Goal: Task Accomplishment & Management: Use online tool/utility

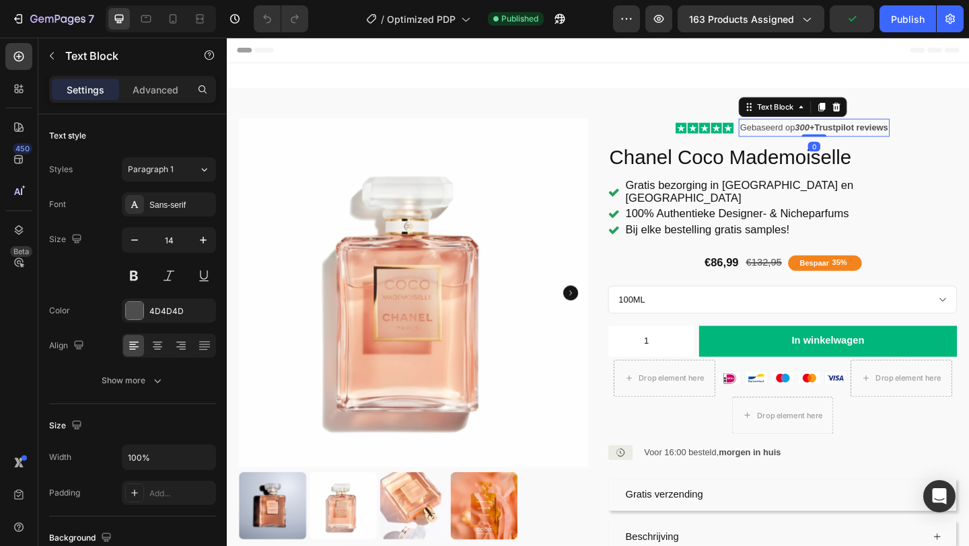
click at [910, 134] on strong "Trustpilot reviews" at bounding box center [906, 135] width 80 height 11
click at [912, 136] on strong "Trustpilot reviews" at bounding box center [906, 135] width 80 height 11
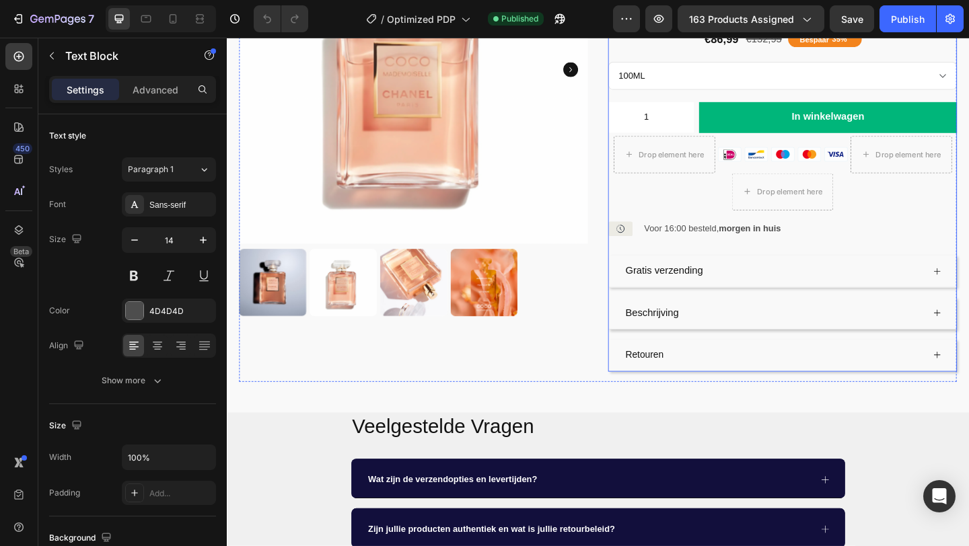
scroll to position [248, 0]
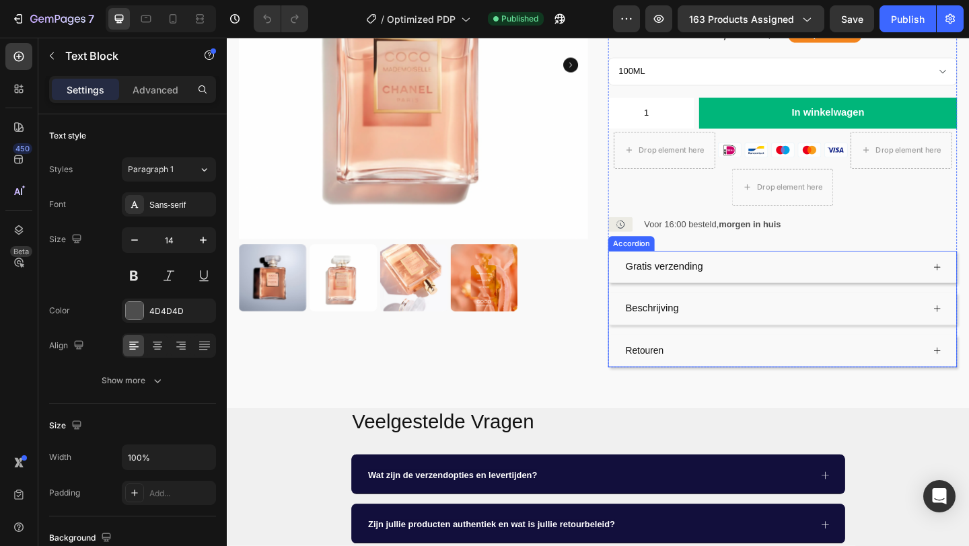
click at [760, 324] on div "Beschrijving" at bounding box center [821, 333] width 326 height 24
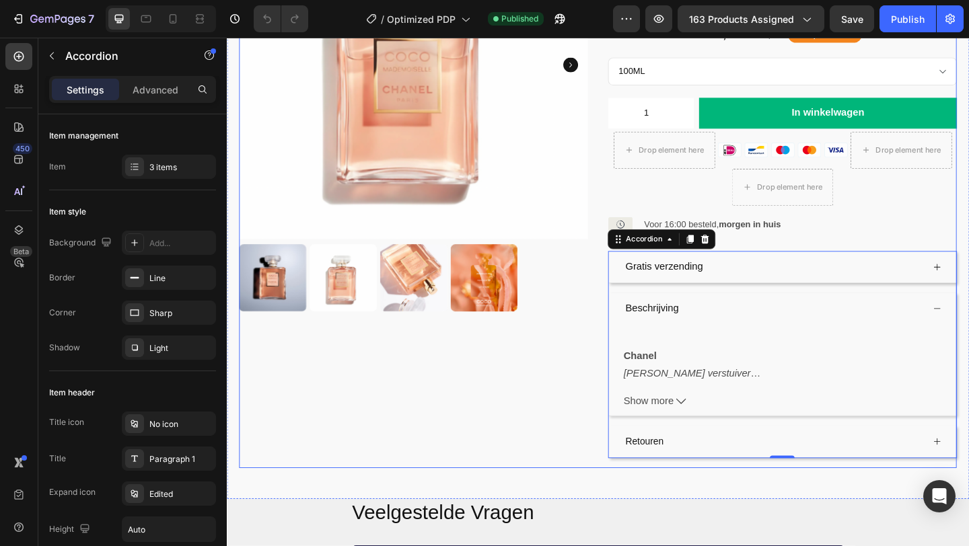
click at [572, 434] on div "Product Images" at bounding box center [429, 187] width 379 height 618
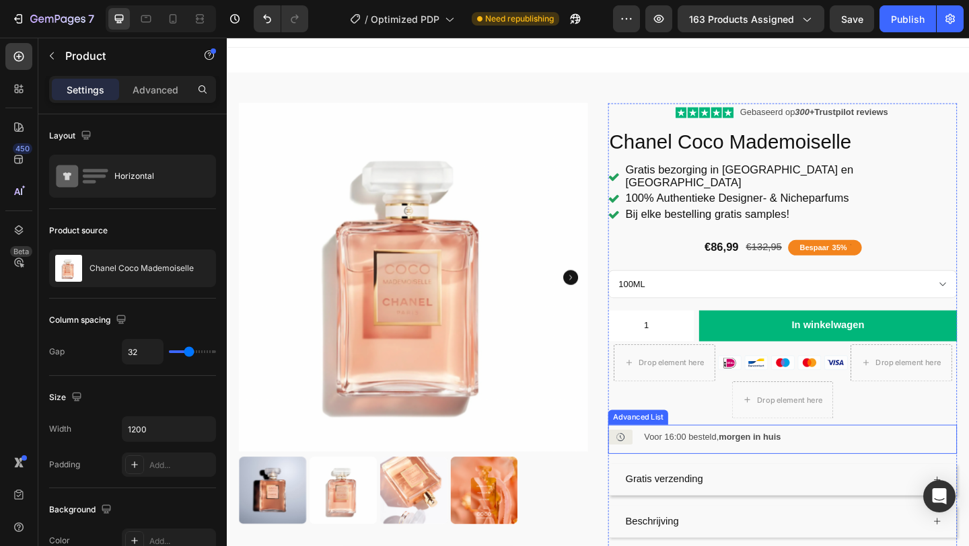
scroll to position [15, 0]
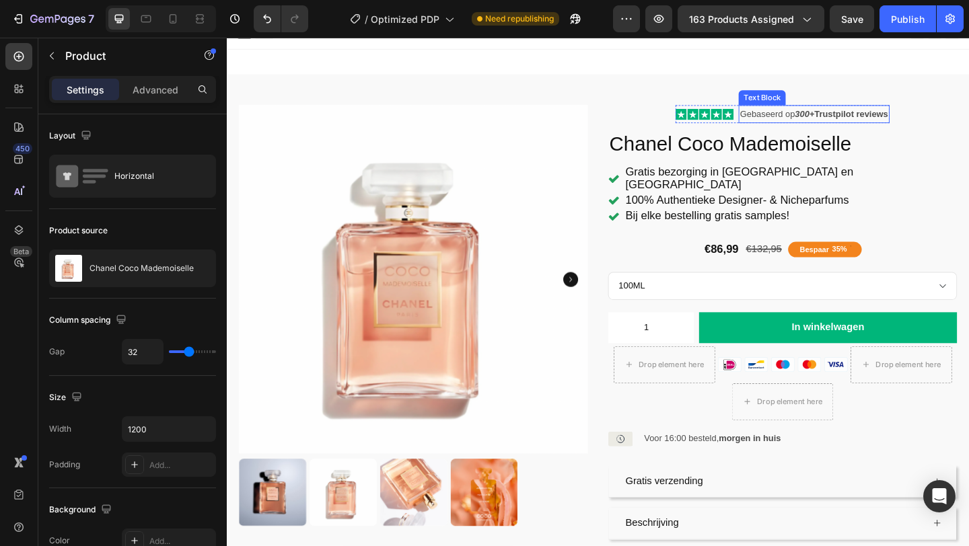
click at [879, 121] on strong "Trustpilot reviews" at bounding box center [906, 120] width 80 height 11
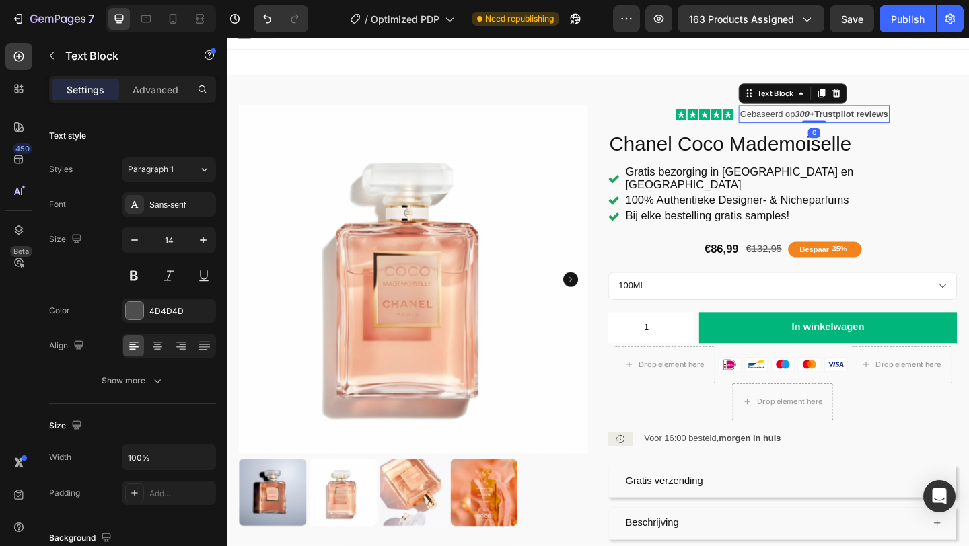
click at [871, 121] on strong "Trustpilot reviews" at bounding box center [906, 120] width 80 height 11
click at [946, 120] on strong "Trustpilot reviews" at bounding box center [906, 120] width 80 height 11
click at [947, 123] on strong "Tevreden klantens" at bounding box center [906, 120] width 82 height 11
click at [863, 122] on strong "300+" at bounding box center [857, 120] width 22 height 11
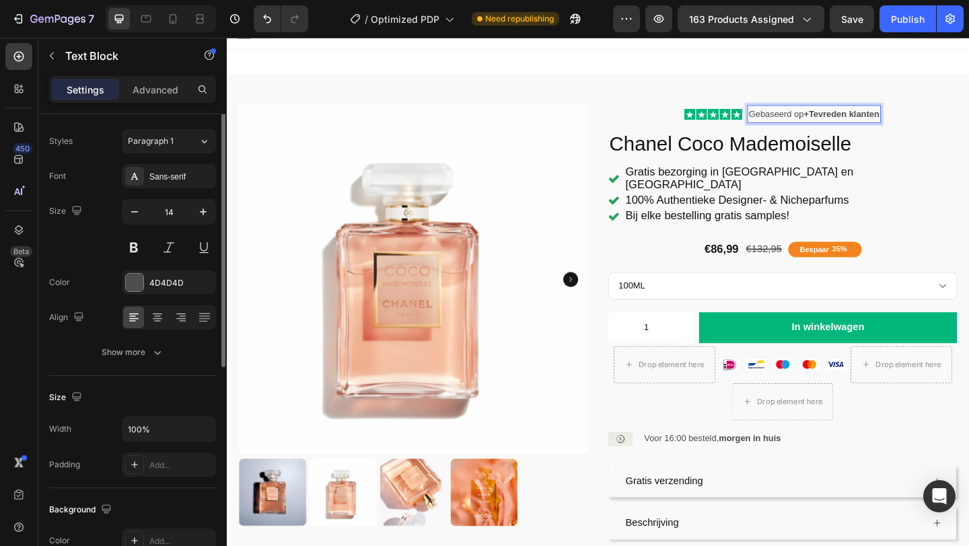
scroll to position [3, 0]
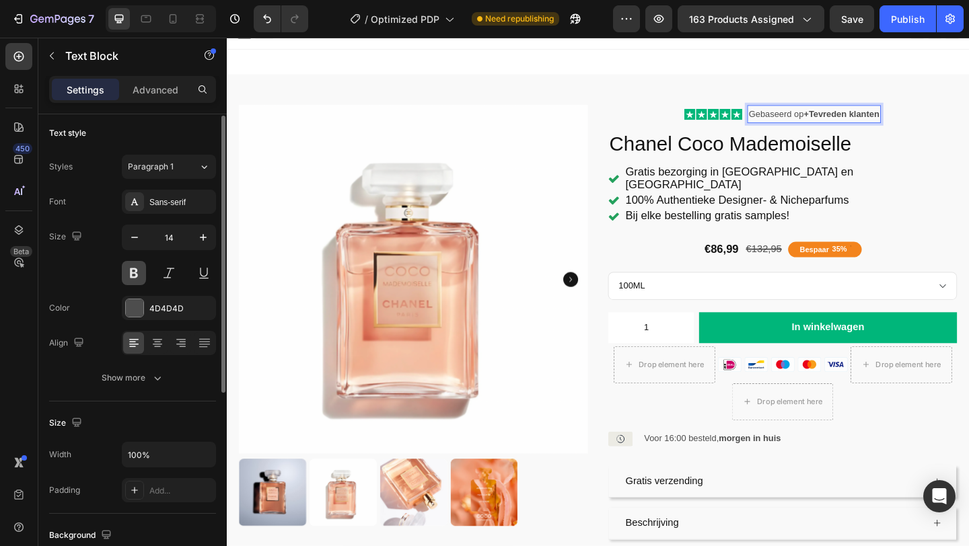
click at [135, 274] on button at bounding box center [134, 273] width 24 height 24
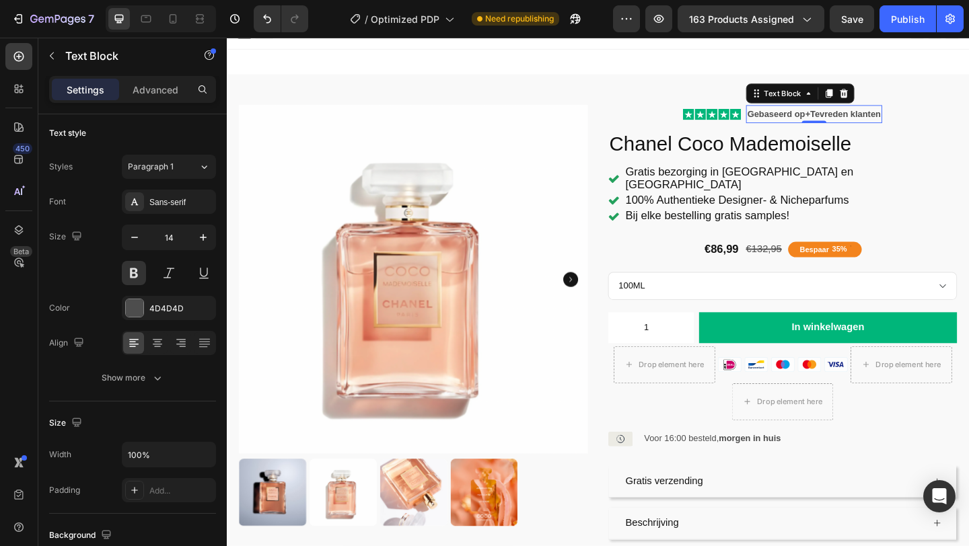
click at [857, 122] on strong "+" at bounding box center [858, 120] width 5 height 11
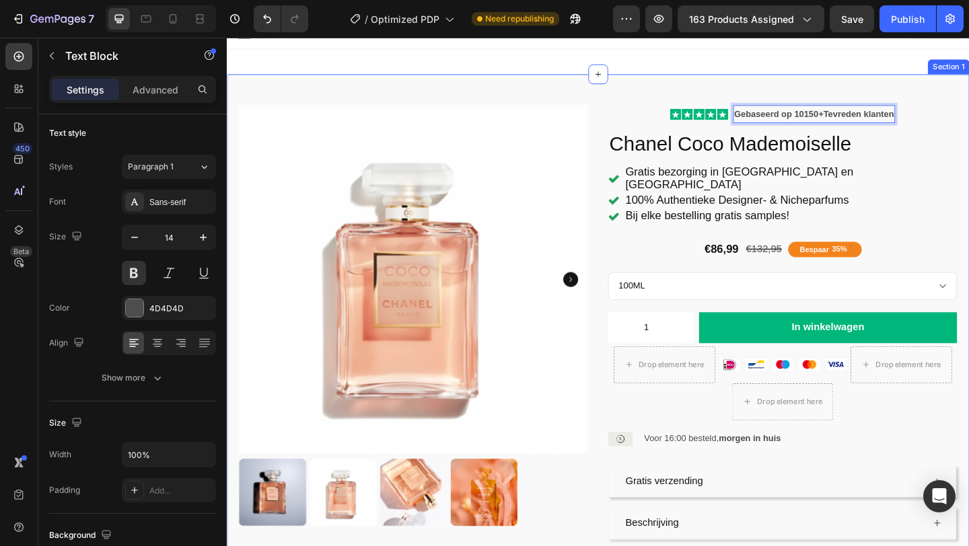
click at [968, 110] on div "Product Images Icon Icon Icon Icon Icon Icon List Gebaseerd op 10150 + Tevreden…" at bounding box center [630, 375] width 807 height 597
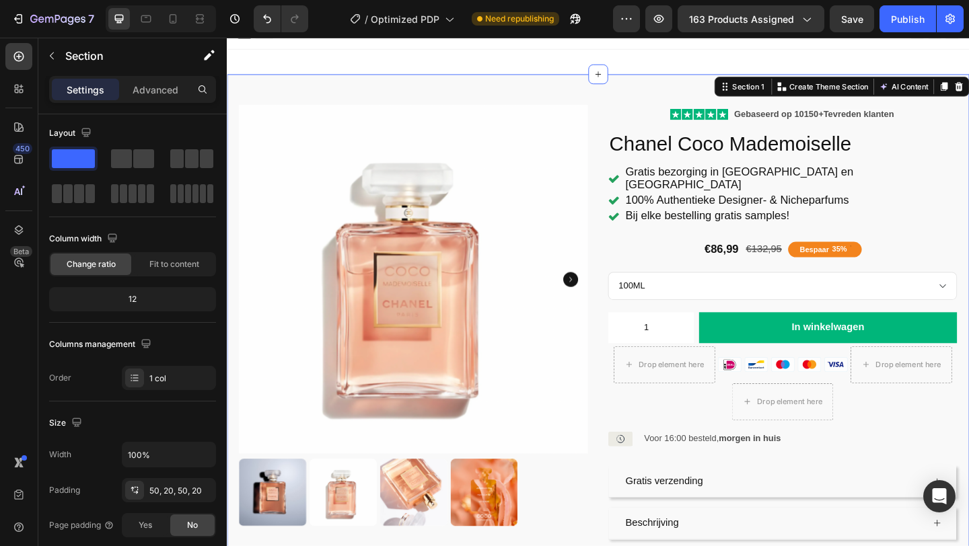
scroll to position [0, 0]
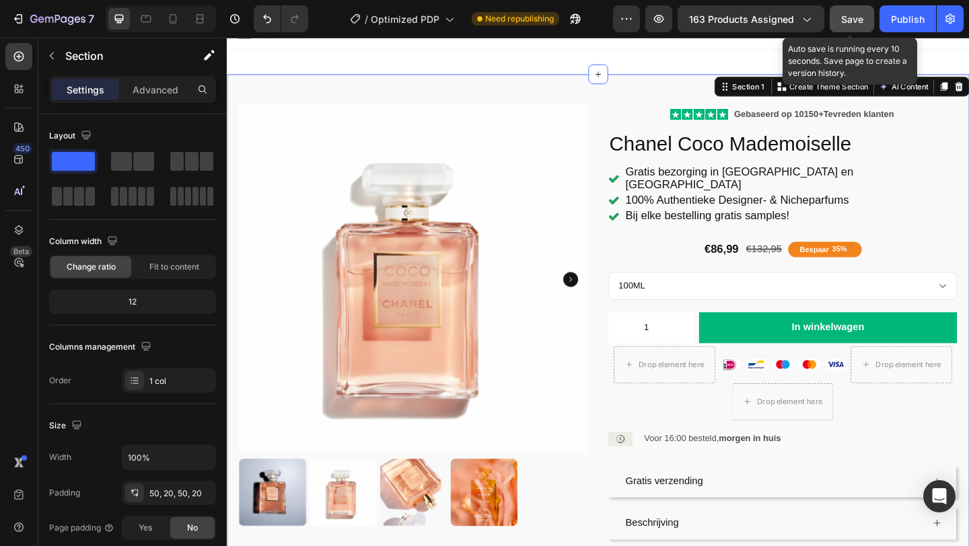
click at [861, 13] on span "Save" at bounding box center [852, 18] width 22 height 11
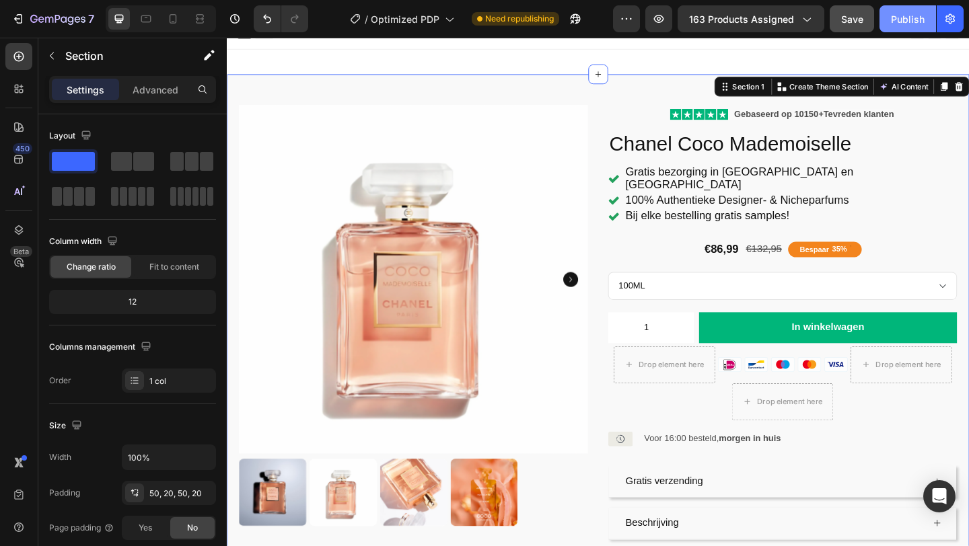
click at [903, 9] on button "Publish" at bounding box center [907, 18] width 57 height 27
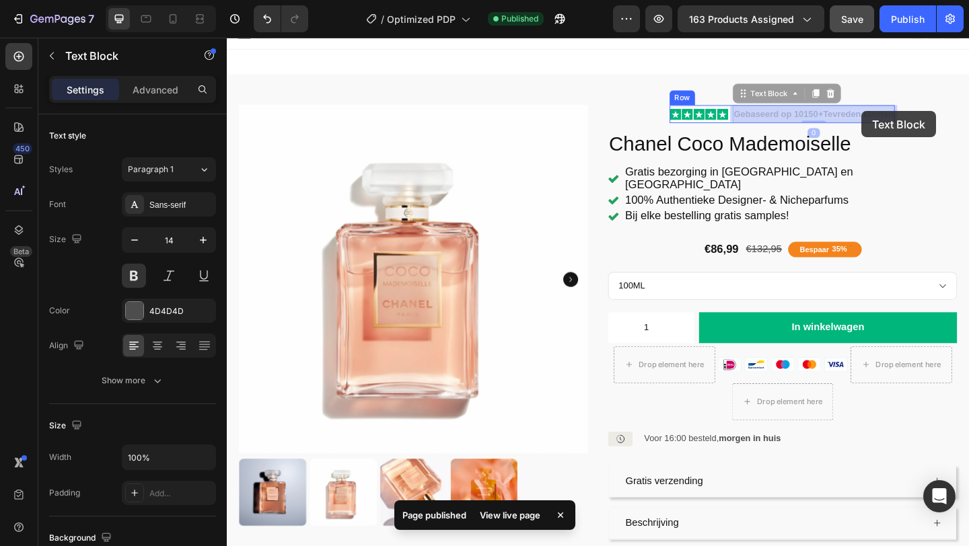
drag, startPoint x: 948, startPoint y: 120, endPoint x: 918, endPoint y: 119, distance: 29.6
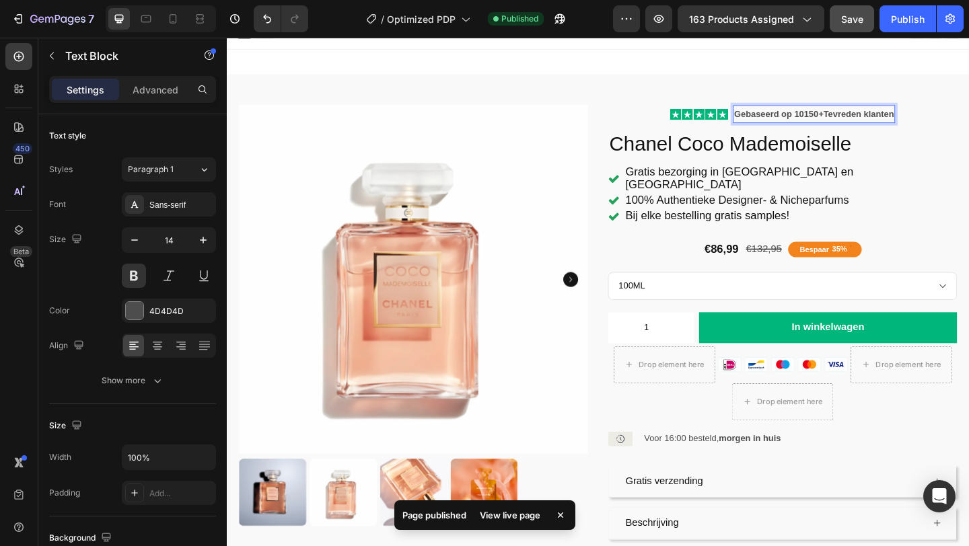
click at [920, 121] on strong "Tevreden klanten" at bounding box center [913, 120] width 77 height 11
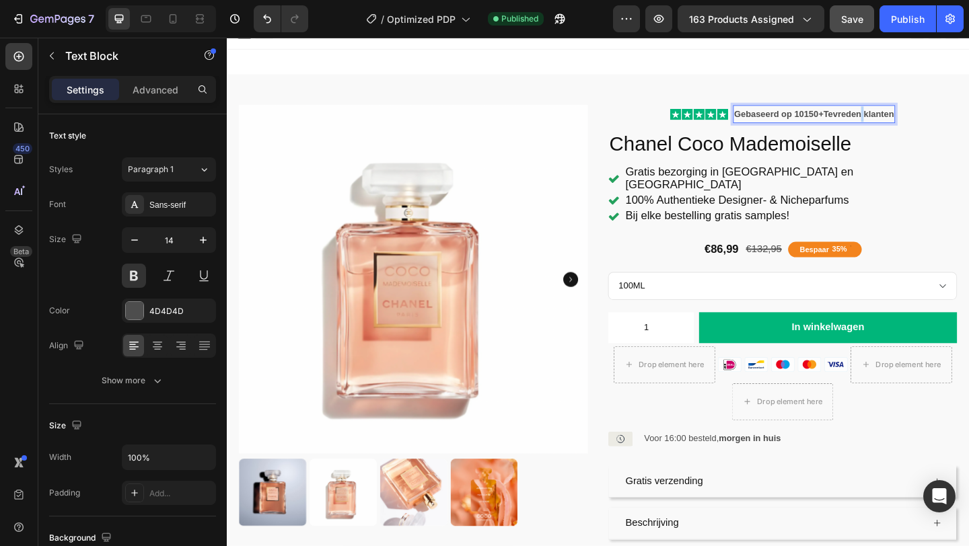
click at [920, 121] on strong "Tevreden klanten" at bounding box center [913, 120] width 77 height 11
drag, startPoint x: 920, startPoint y: 121, endPoint x: 887, endPoint y: 123, distance: 32.4
click at [887, 122] on strong "Tevreden klanten" at bounding box center [913, 120] width 77 height 11
click at [778, 119] on p "Gebaseerd op 10150 + Tevreden klanten" at bounding box center [865, 120] width 174 height 17
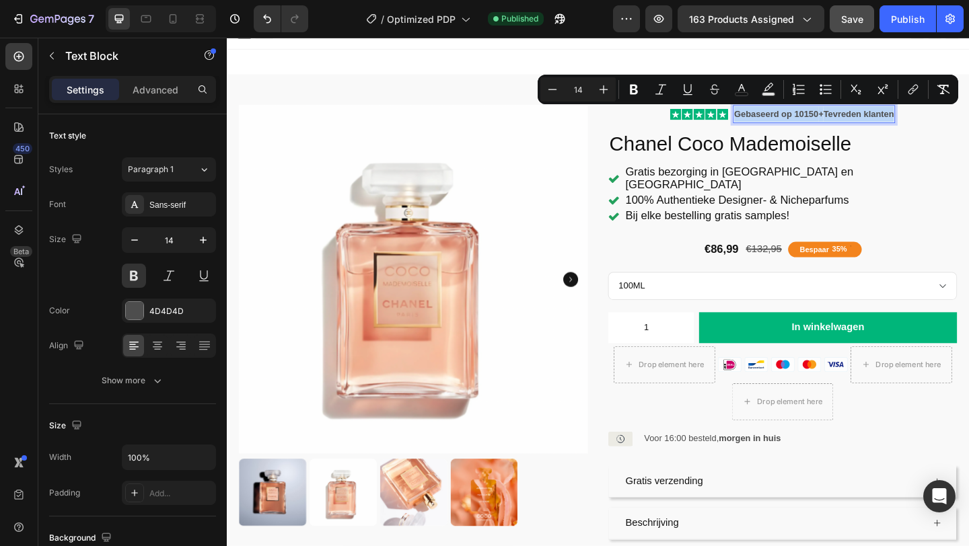
drag, startPoint x: 776, startPoint y: 119, endPoint x: 943, endPoint y: 126, distance: 167.0
click at [943, 126] on p "Gebaseerd op 10150 + Tevreden klanten" at bounding box center [865, 120] width 174 height 17
copy p "Gebaseerd op 10150 + Tevreden klanten"
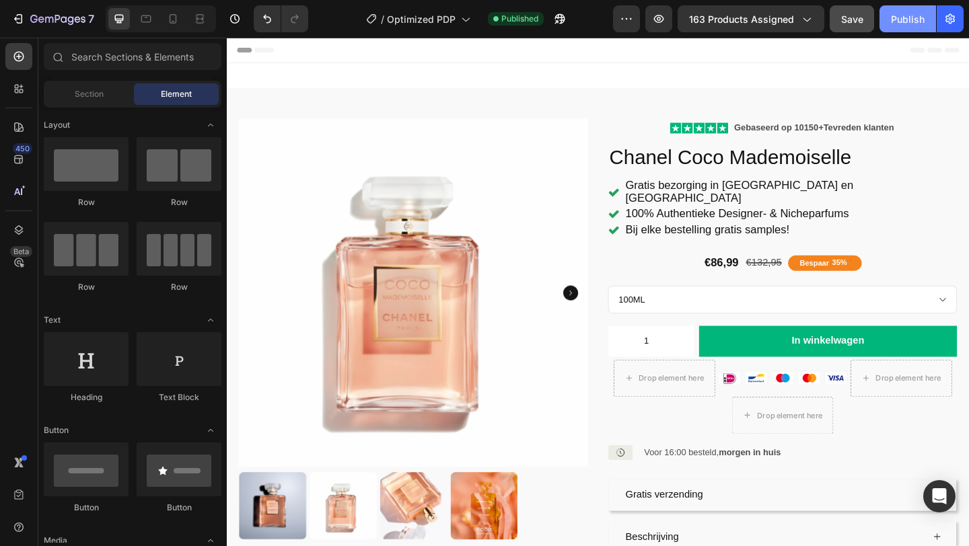
click at [902, 12] on div "Publish" at bounding box center [908, 19] width 34 height 14
click at [896, 26] on button "Publish" at bounding box center [907, 18] width 57 height 27
click at [34, 18] on icon "button" at bounding box center [33, 19] width 7 height 8
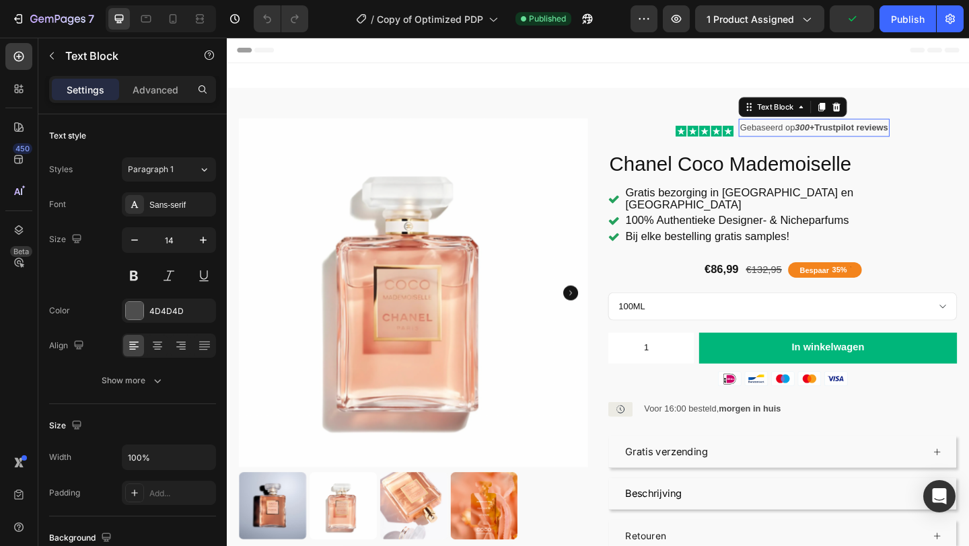
click at [861, 138] on strong "300+" at bounding box center [855, 135] width 22 height 11
click at [904, 136] on strong "Trustpilot reviews" at bounding box center [906, 135] width 80 height 11
click at [912, 137] on strong "Trustpilot reviews" at bounding box center [906, 135] width 80 height 11
click at [946, 135] on strong "Trustpilot reviews" at bounding box center [906, 135] width 80 height 11
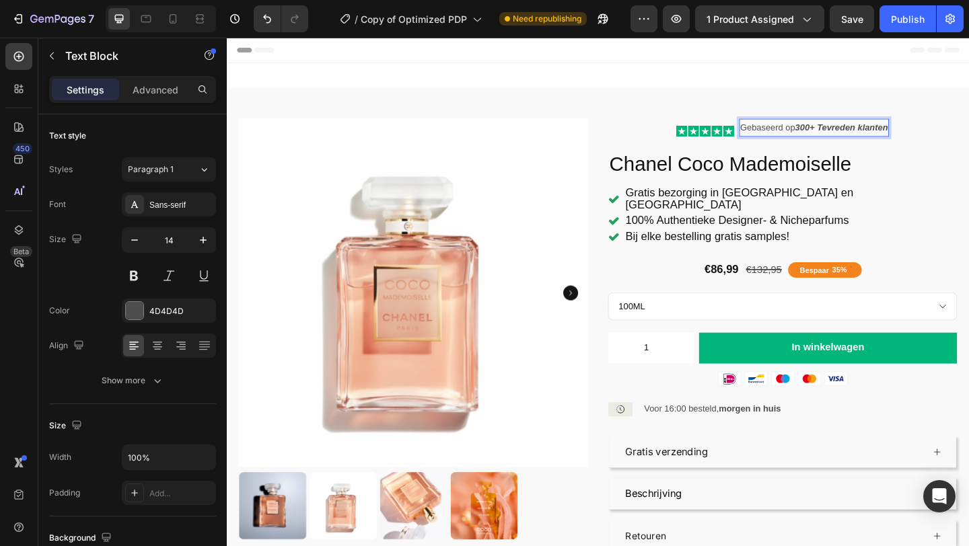
click at [860, 136] on strong "300+ Tevreden klanten" at bounding box center [894, 135] width 101 height 11
click at [137, 277] on button at bounding box center [134, 276] width 24 height 24
click at [863, 135] on strong "+ Tevreden klanten" at bounding box center [896, 135] width 85 height 11
click at [854, 135] on strong "+ 1150 Tevreden klanten" at bounding box center [896, 135] width 109 height 11
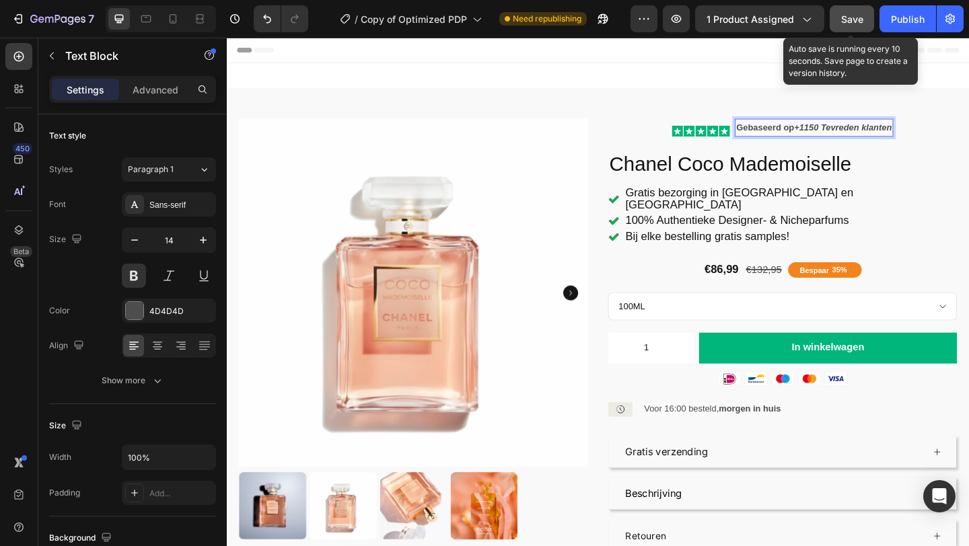
click at [857, 20] on span "Save" at bounding box center [852, 18] width 22 height 11
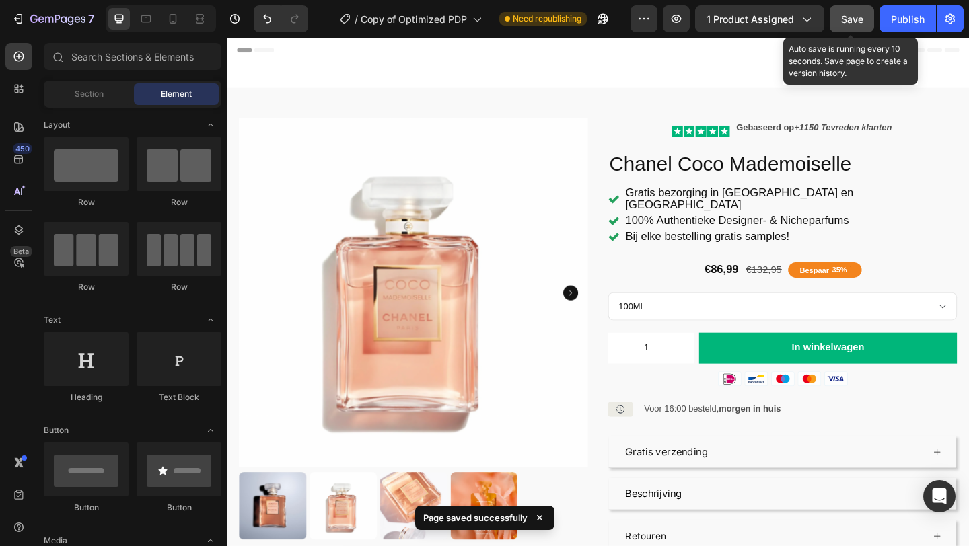
click at [847, 23] on span "Save" at bounding box center [852, 18] width 22 height 11
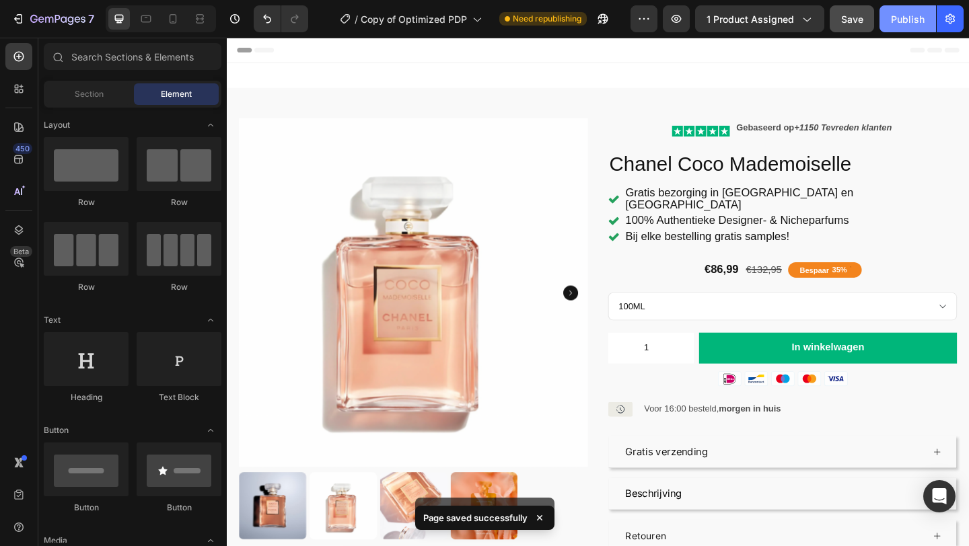
click at [920, 27] on button "Publish" at bounding box center [907, 18] width 57 height 27
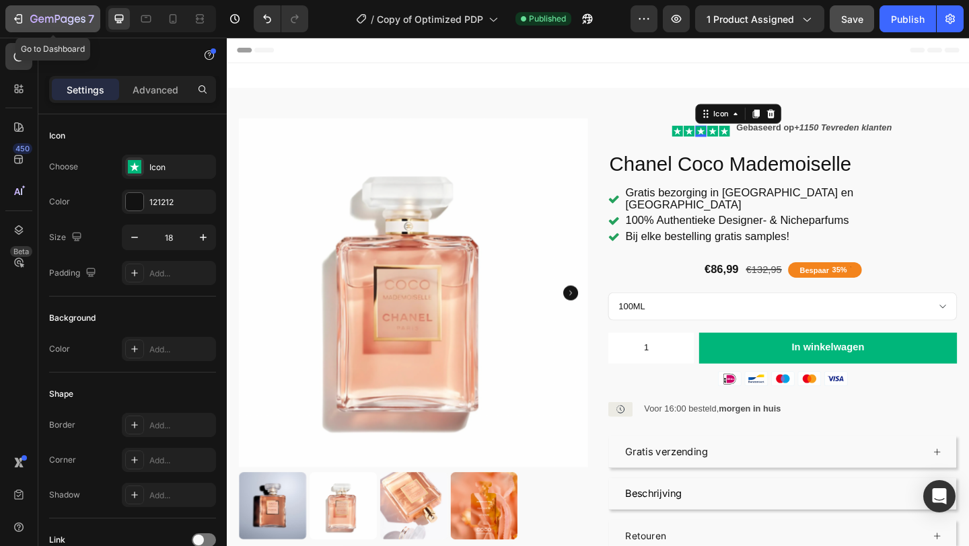
click at [72, 20] on icon "button" at bounding box center [57, 19] width 55 height 11
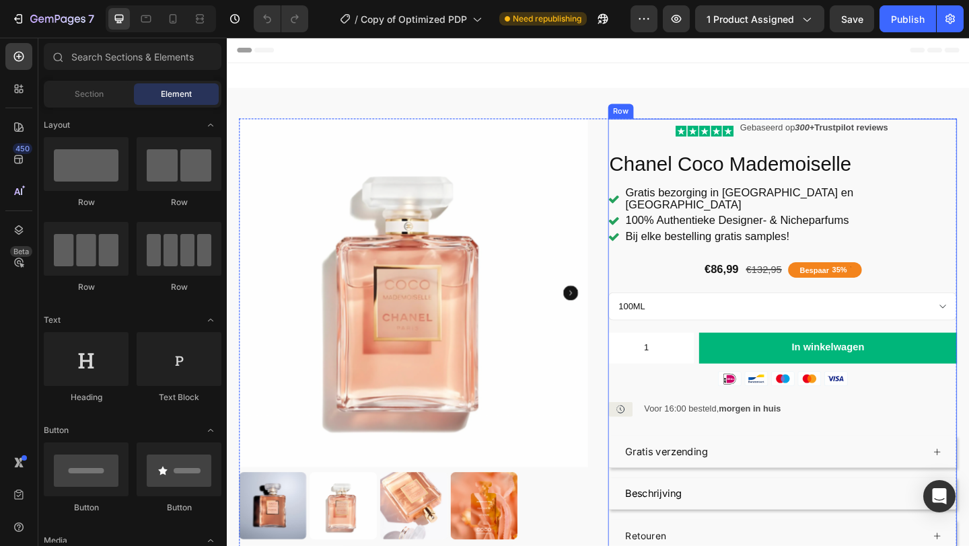
click at [693, 210] on div "Icon Icon Icon Icon Icon Icon List Gebaseerd op 300+ Trustpilot reviews Text Bl…" at bounding box center [830, 362] width 379 height 472
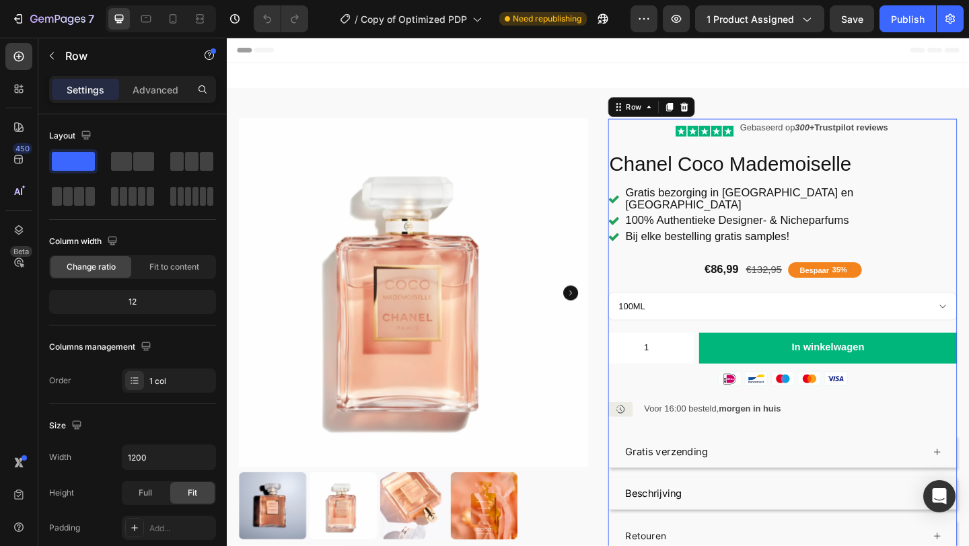
click at [688, 209] on div "Icon Icon Icon Icon Icon Icon List Gebaseerd op 300+ Trustpilot reviews Text Bl…" at bounding box center [830, 362] width 379 height 472
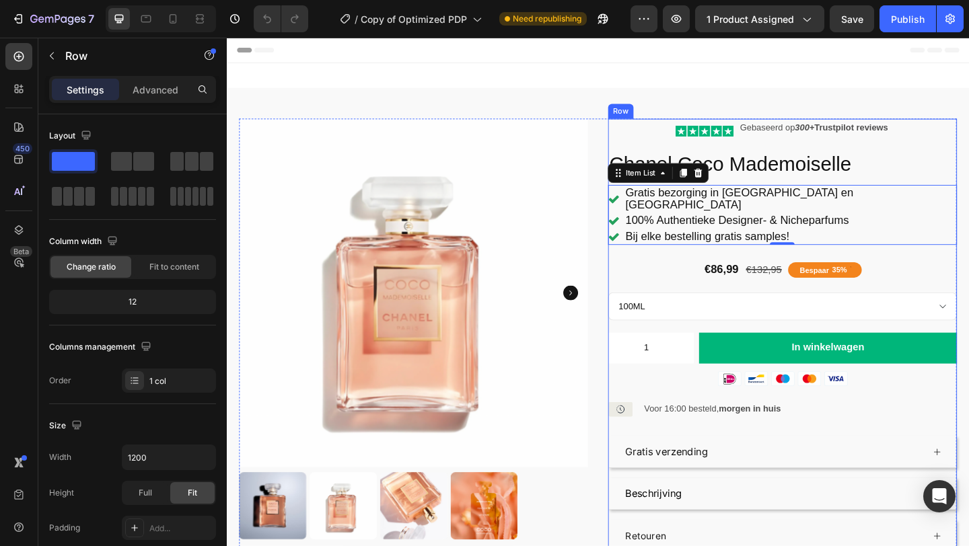
click at [682, 213] on div "Icon Icon Icon Icon Icon Icon List Gebaseerd op 300+ Trustpilot reviews Text Bl…" at bounding box center [830, 362] width 379 height 472
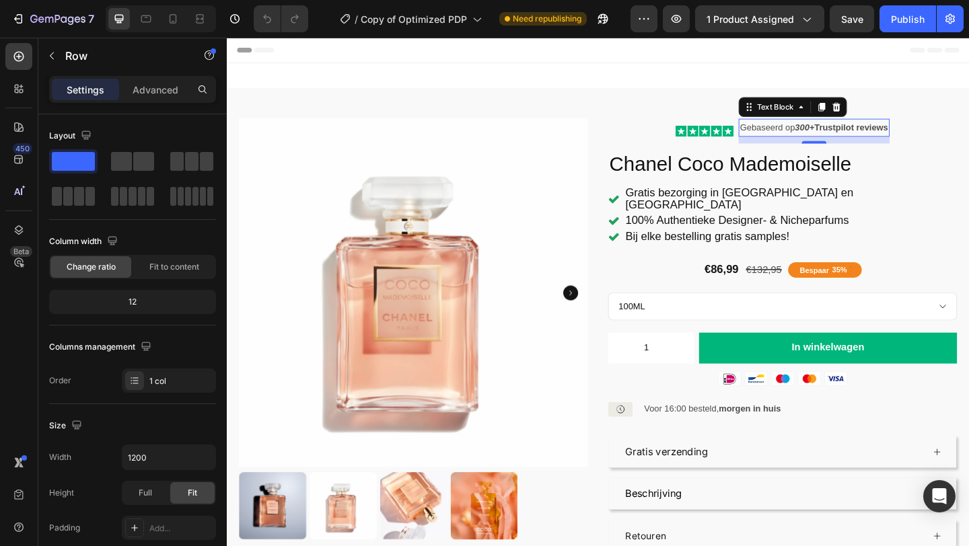
click at [826, 137] on p "Gebaseerd op 300+ Trustpilot reviews" at bounding box center [865, 135] width 161 height 17
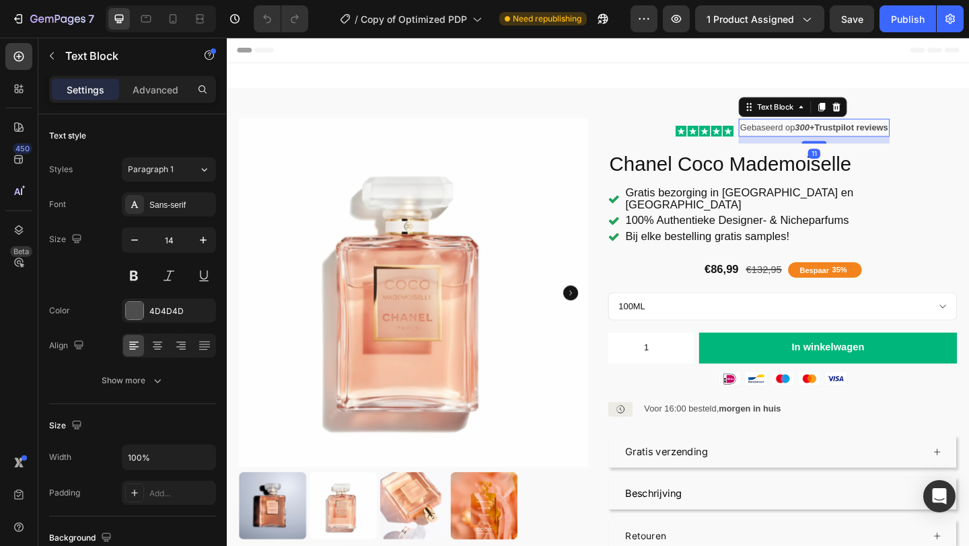
click at [826, 137] on p "Gebaseerd op 300+ Trustpilot reviews" at bounding box center [865, 135] width 161 height 17
click at [908, 135] on strong "Trustpilot reviews" at bounding box center [906, 135] width 80 height 11
click at [913, 136] on strong "Trustpilot reviews" at bounding box center [906, 135] width 80 height 11
click at [946, 135] on strong "Trustpilot reviews" at bounding box center [906, 135] width 80 height 11
click at [858, 135] on strong "300+ Tevreden klanten" at bounding box center [894, 135] width 101 height 11
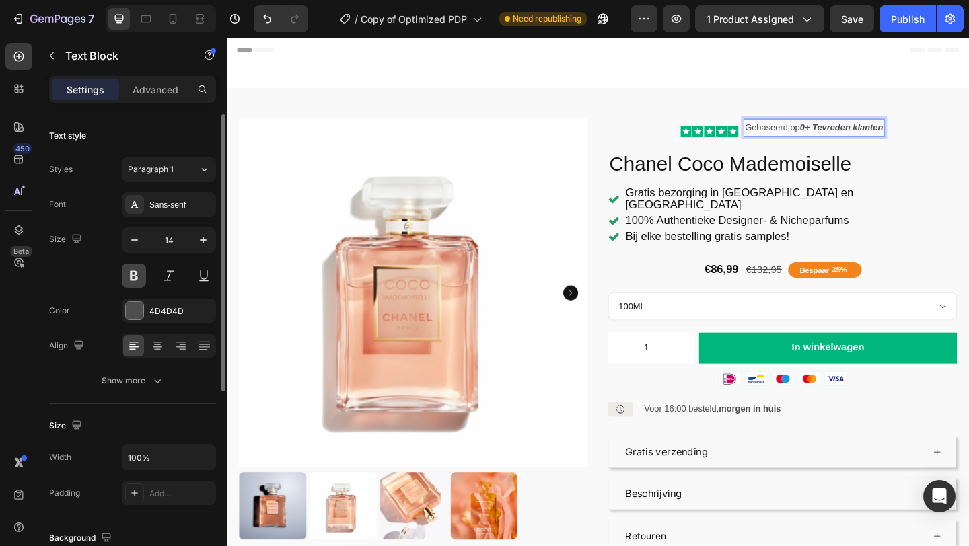
click at [138, 273] on button at bounding box center [134, 276] width 24 height 24
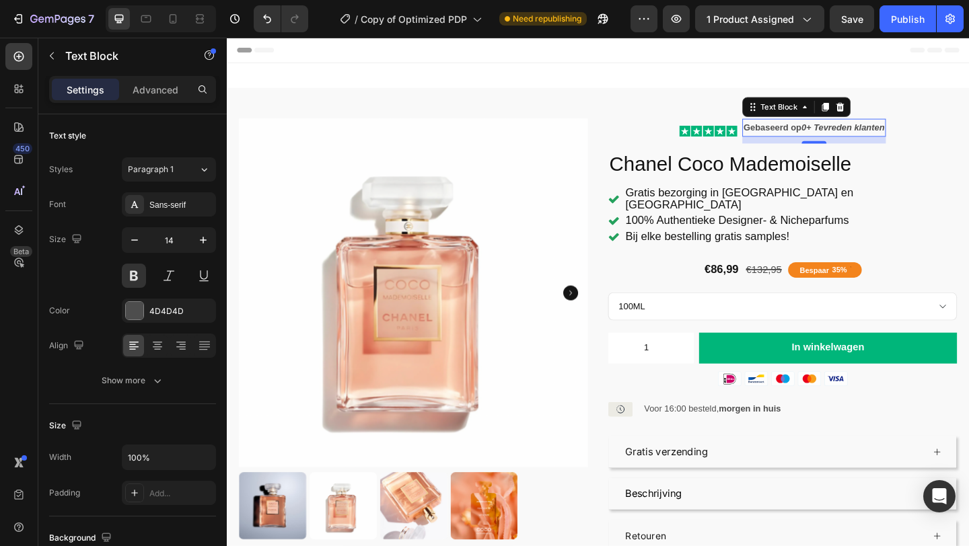
click at [853, 135] on strong "0+ Tevreden klanten" at bounding box center [896, 135] width 90 height 11
click at [868, 135] on strong "0+ Tevreden klanten" at bounding box center [908, 135] width 90 height 11
click at [793, 135] on p "Gebaseerd op 1150 + Tevreden klanten" at bounding box center [865, 135] width 172 height 17
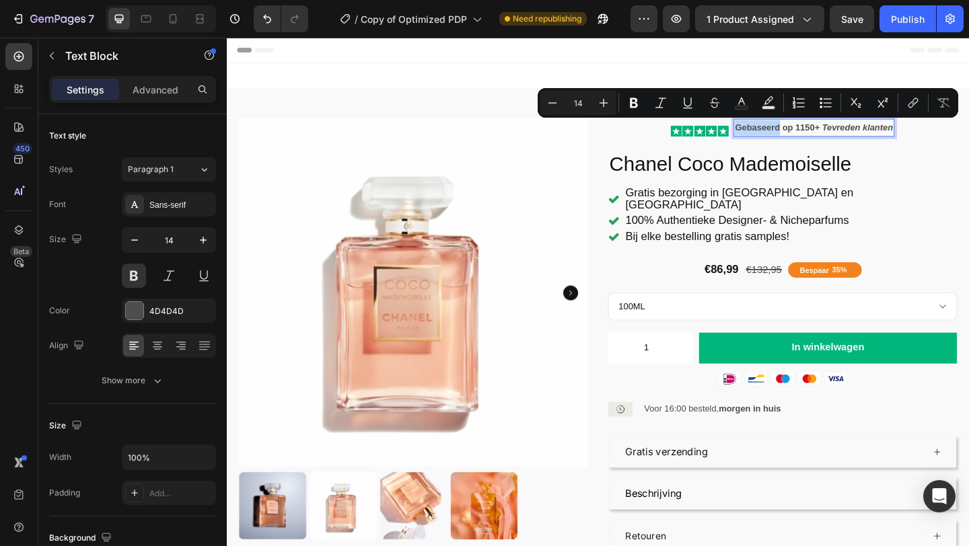
drag, startPoint x: 827, startPoint y: 135, endPoint x: 779, endPoint y: 130, distance: 48.1
click at [779, 130] on div "Gebaseerd op 1150 + Tevreden klanten" at bounding box center [865, 136] width 174 height 20
click at [202, 274] on button at bounding box center [204, 276] width 24 height 24
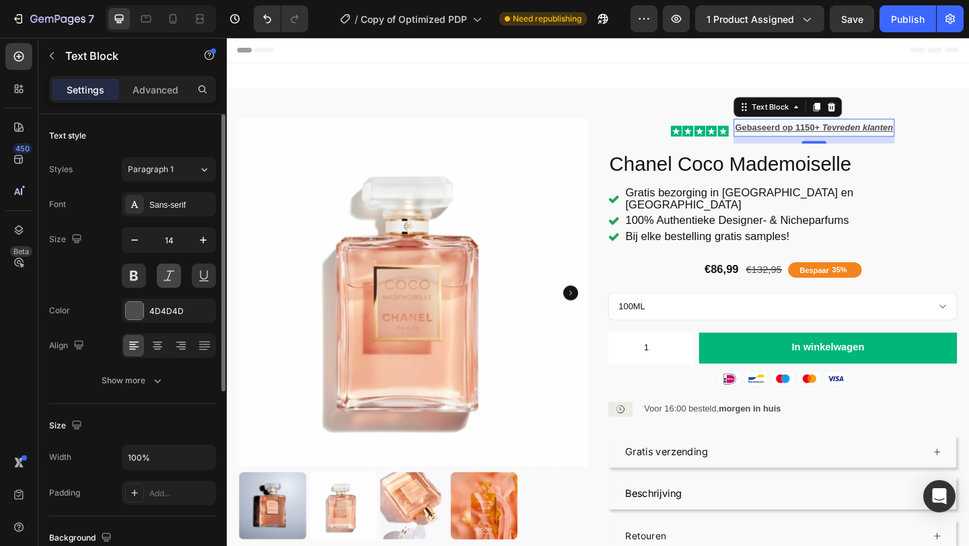
click at [161, 274] on button at bounding box center [169, 276] width 24 height 24
click at [143, 272] on button at bounding box center [134, 276] width 24 height 24
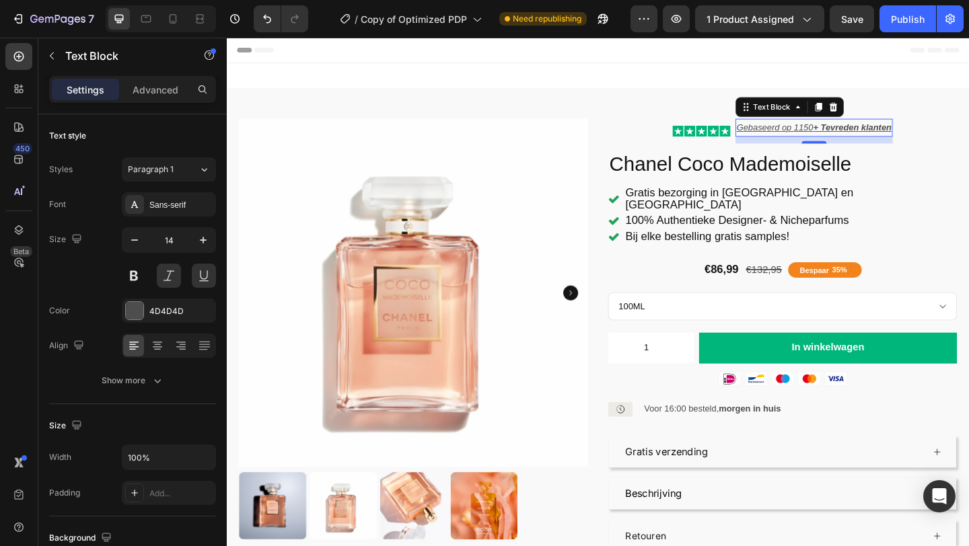
click at [795, 139] on p "Gebaseerd op 1150 + Tevreden klanten" at bounding box center [865, 135] width 168 height 17
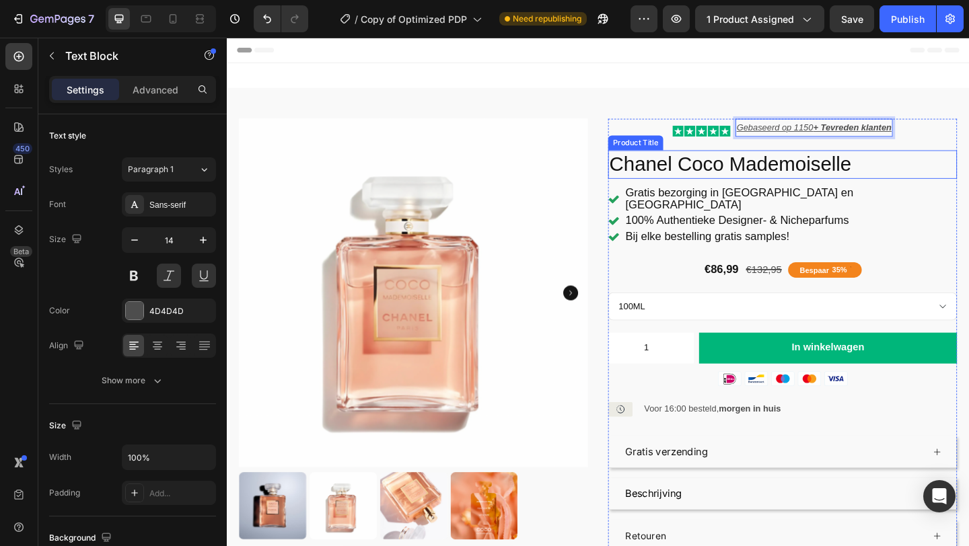
scroll to position [3, 0]
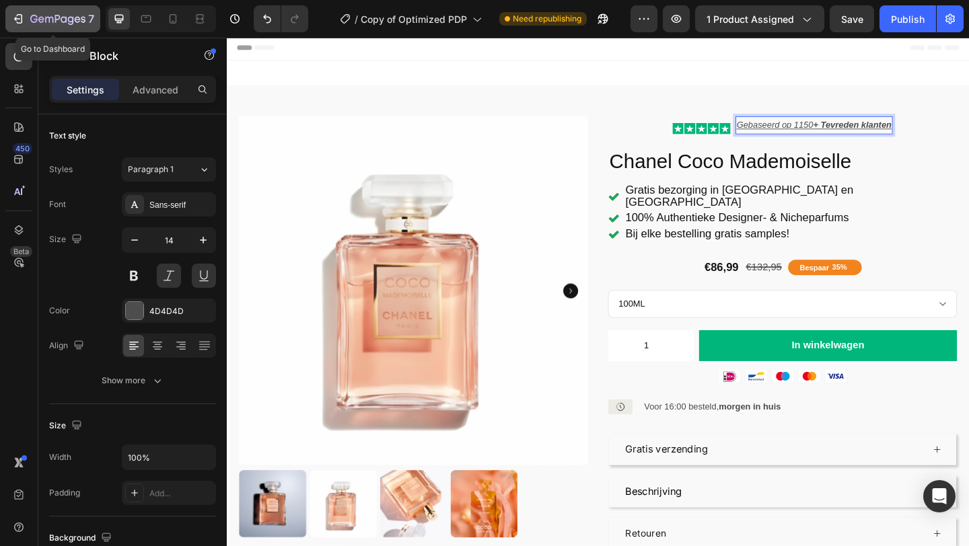
click at [29, 26] on div "7" at bounding box center [52, 19] width 83 height 16
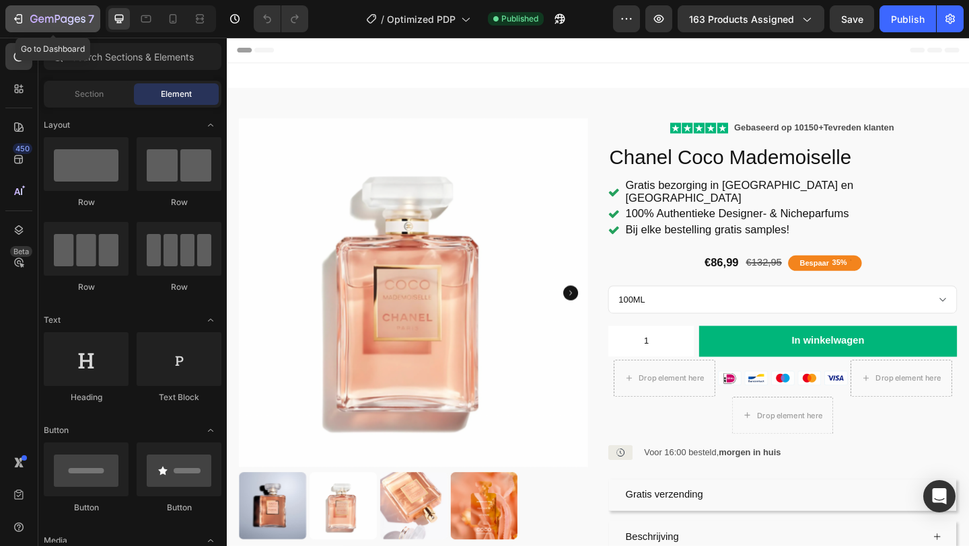
click at [38, 19] on icon "button" at bounding box center [57, 19] width 55 height 11
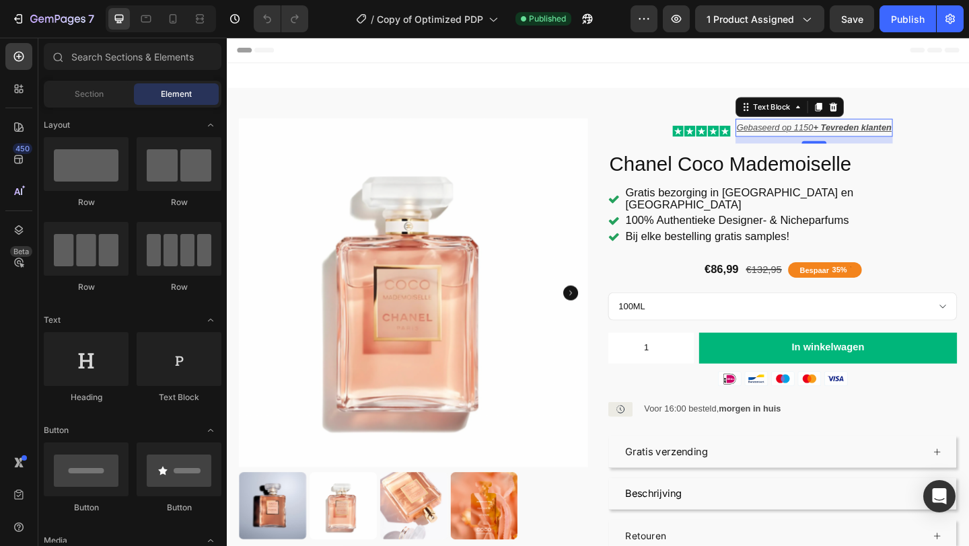
click at [811, 139] on p "Gebaseerd op 1150 + Tevreden klanten" at bounding box center [865, 135] width 168 height 17
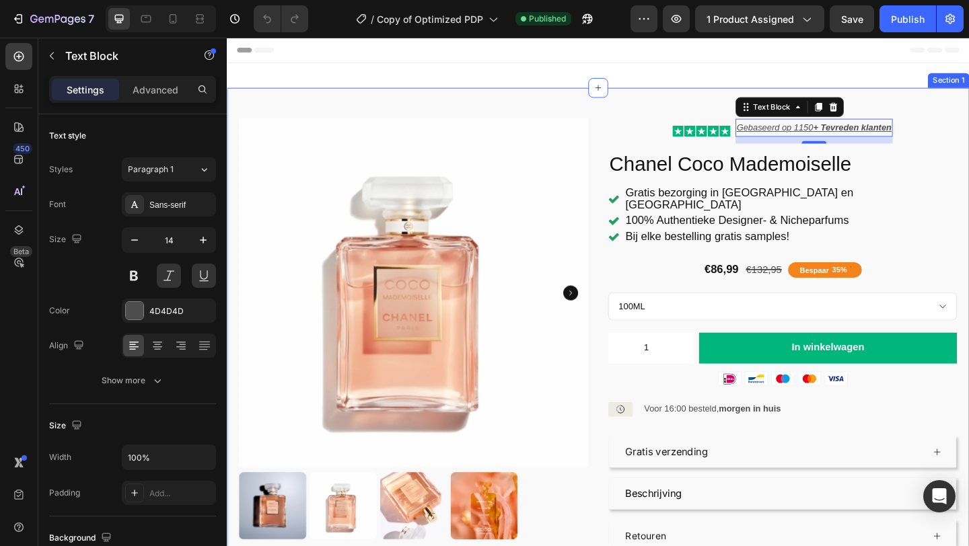
click at [732, 105] on div "Product Images Icon Icon Icon Icon Icon Icon List Gebaseerd op 1150 + Tevreden …" at bounding box center [630, 367] width 807 height 550
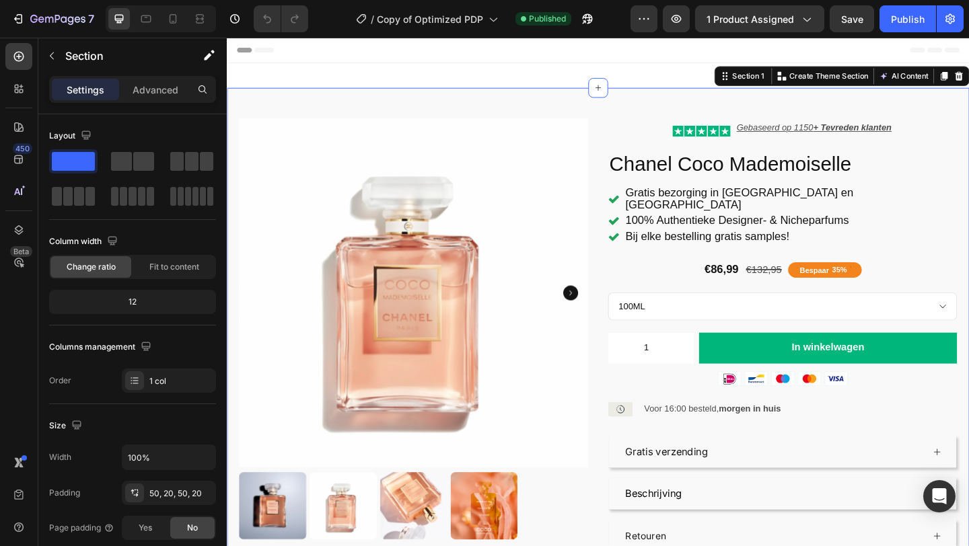
click at [642, 429] on img at bounding box center [654, 442] width 27 height 27
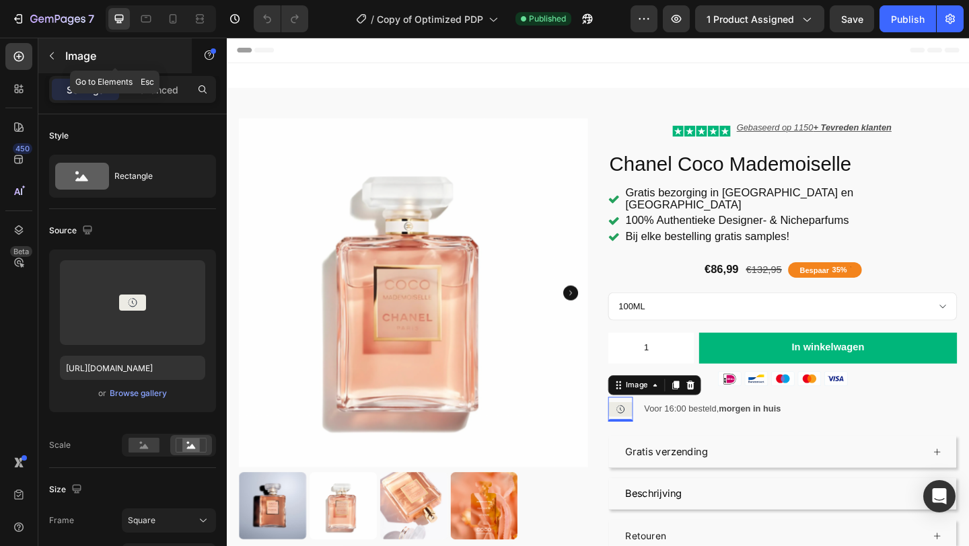
click at [51, 56] on icon "button" at bounding box center [51, 55] width 11 height 11
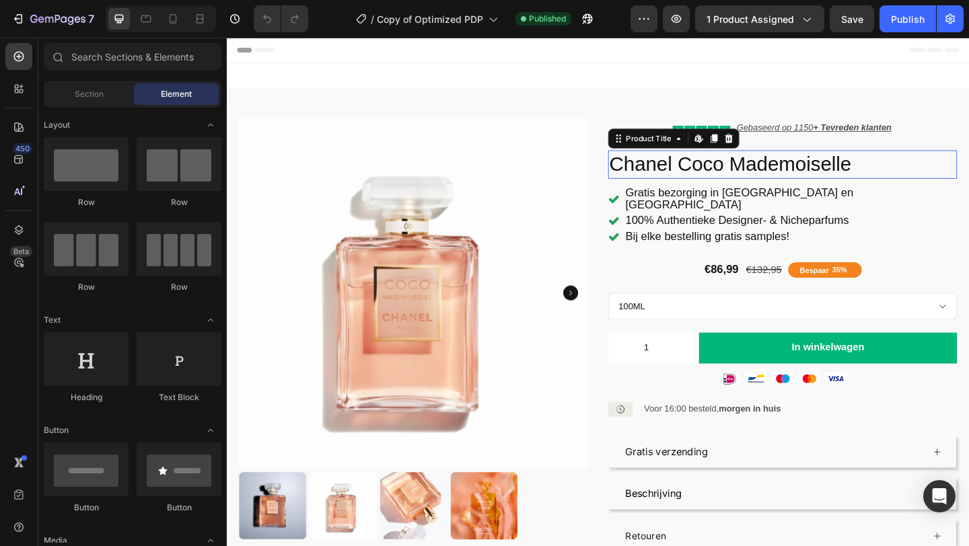
click at [653, 168] on h1 "Chanel Coco Mademoiselle" at bounding box center [830, 175] width 379 height 31
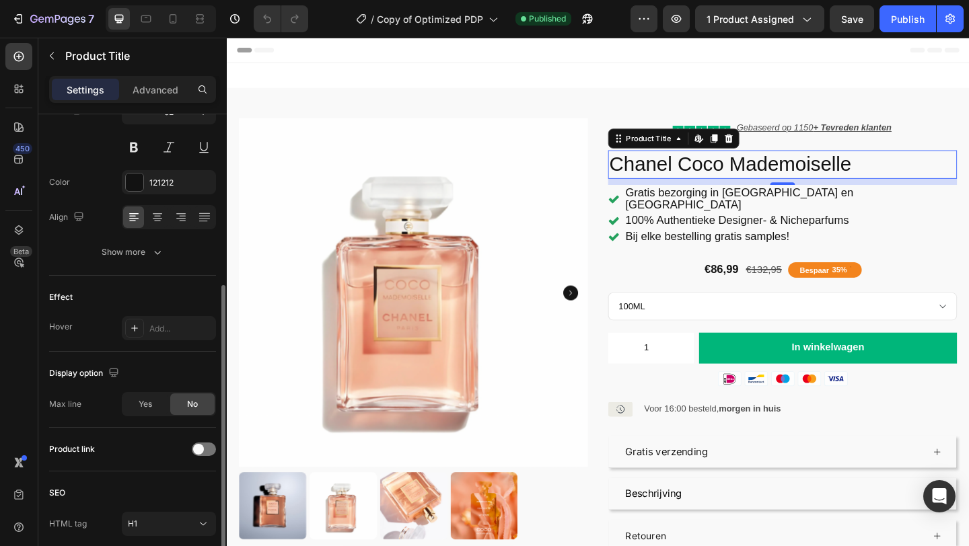
scroll to position [267, 0]
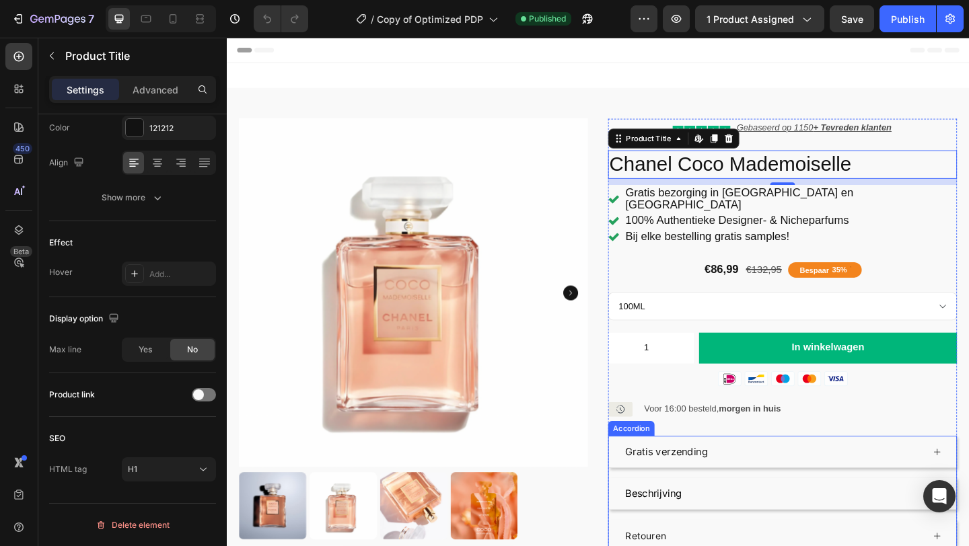
click at [689, 478] on p "Gratis verzending" at bounding box center [704, 488] width 89 height 20
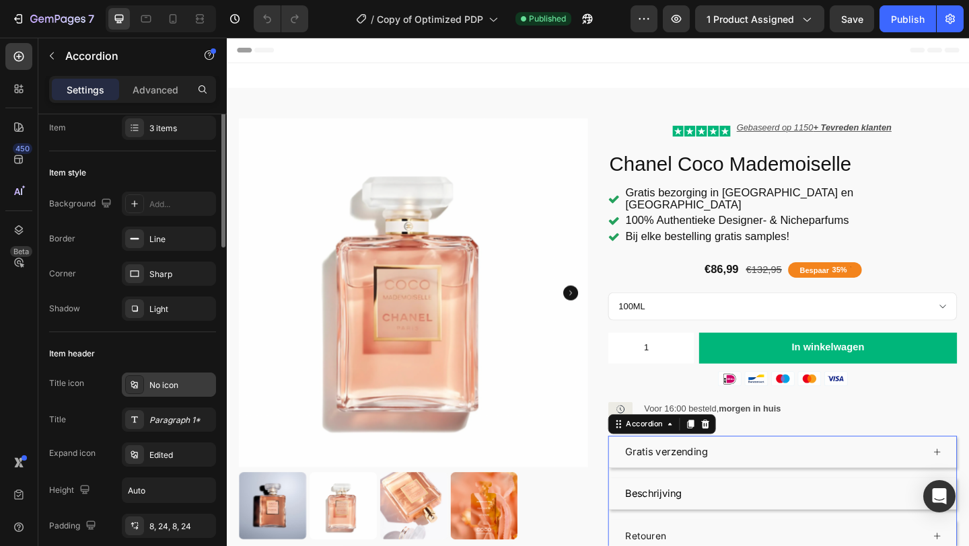
scroll to position [0, 0]
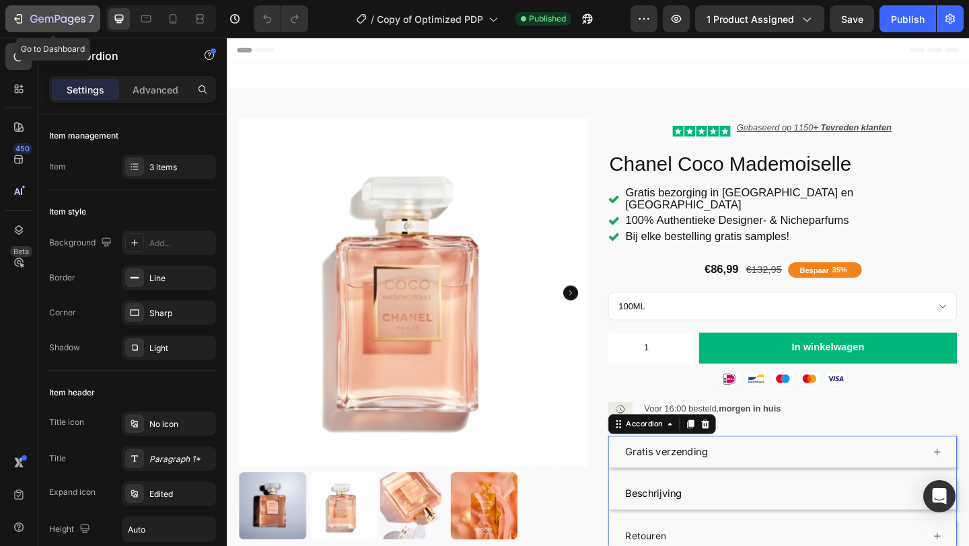
click at [81, 25] on icon "button" at bounding box center [57, 19] width 55 height 11
